Goal: Find specific page/section

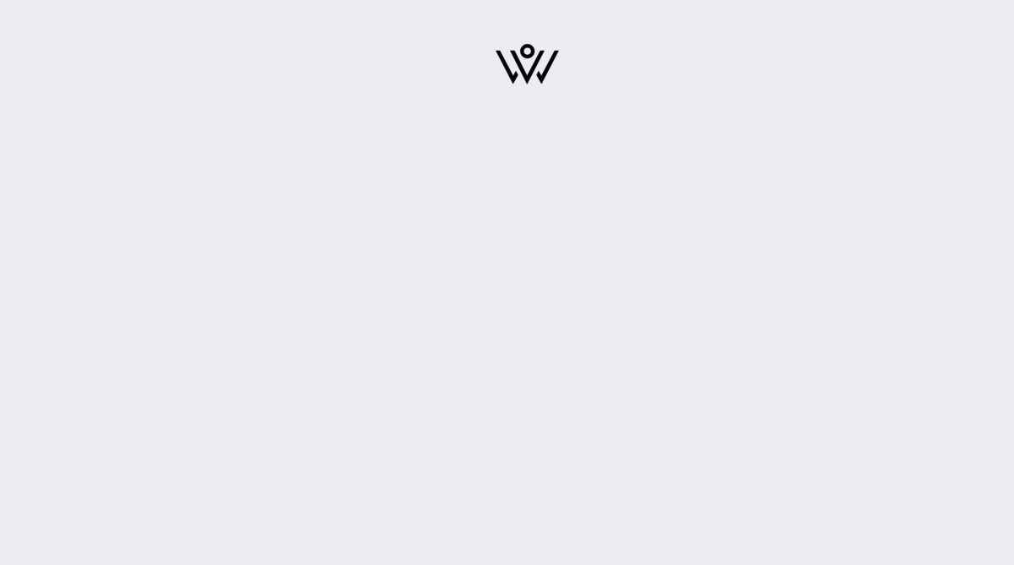
click at [578, 252] on div at bounding box center [527, 282] width 973 height 565
click at [724, 277] on div at bounding box center [527, 282] width 973 height 565
